Goal: Check status: Check status

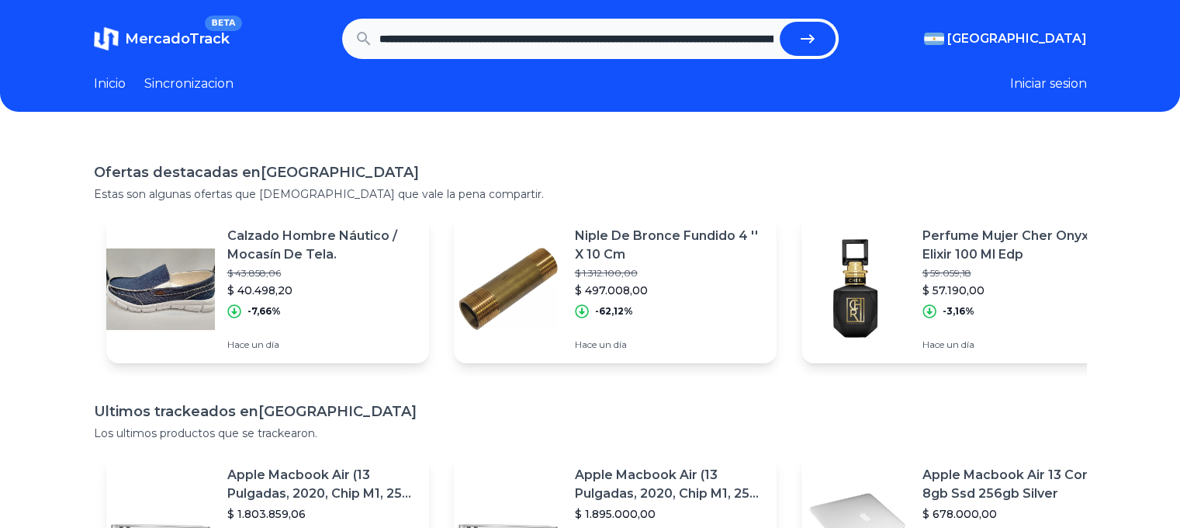
scroll to position [0, 1383]
click at [780, 22] on button "submit" at bounding box center [808, 39] width 56 height 34
type input "**********"
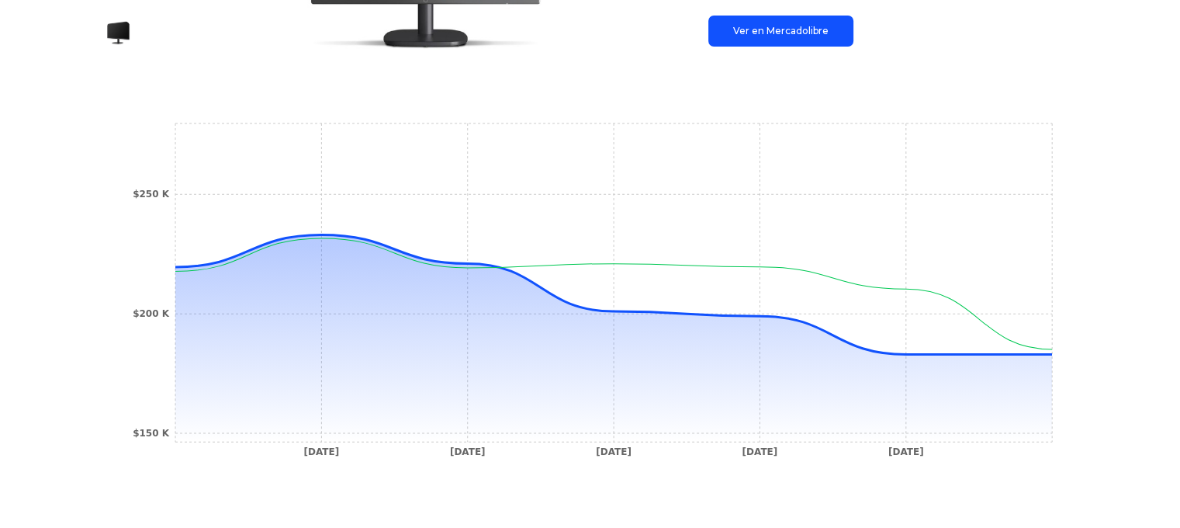
scroll to position [332, 0]
